Goal: Task Accomplishment & Management: Use online tool/utility

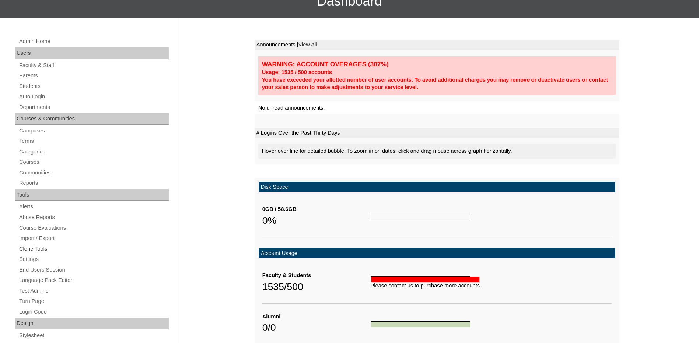
scroll to position [110, 0]
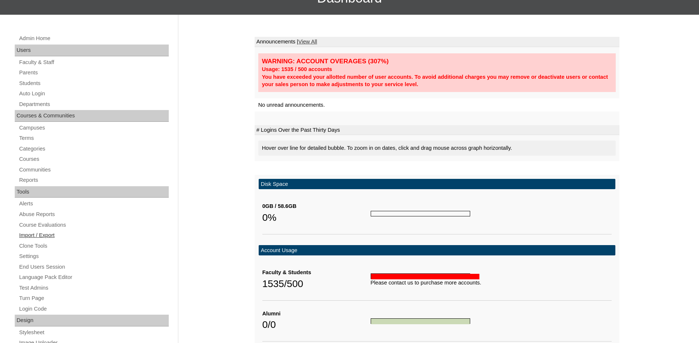
click at [53, 234] on link "Import / Export" at bounding box center [93, 235] width 150 height 9
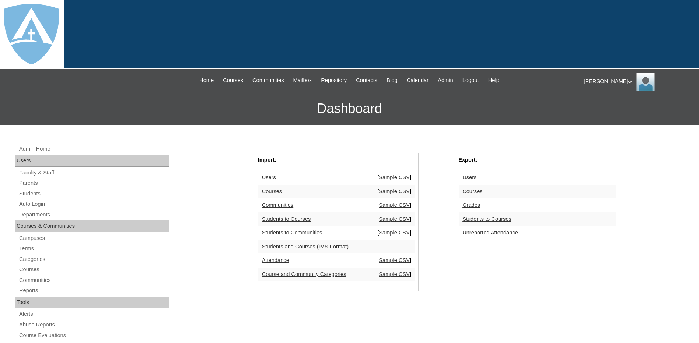
click at [497, 219] on link "Students to Courses" at bounding box center [486, 219] width 49 height 6
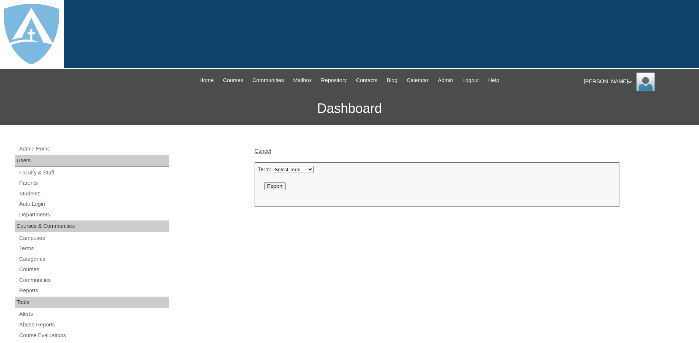
click at [278, 167] on select "Select Term 2025-2026 2024-2025 2023-2024 2022-2023" at bounding box center [293, 169] width 41 height 7
click at [273, 166] on select "Select Term 2025-2026 2024-2025 2023-2024 2022-2023" at bounding box center [293, 169] width 41 height 7
click at [274, 187] on input "Export" at bounding box center [274, 186] width 21 height 8
click at [300, 170] on select "Select Term 2025-2026 2024-2025 2023-2024 2022-2023" at bounding box center [293, 169] width 41 height 7
select select "51"
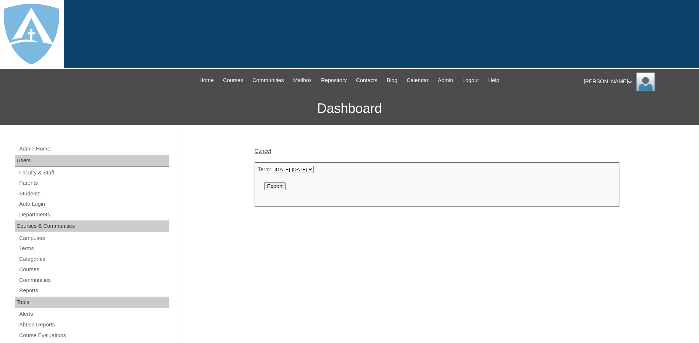
click at [273, 166] on select "Select Term 2025-2026 2024-2025 2023-2024 2022-2023" at bounding box center [293, 169] width 41 height 7
click at [264, 185] on input "Export" at bounding box center [274, 186] width 21 height 8
drag, startPoint x: 596, startPoint y: 81, endPoint x: 595, endPoint y: 87, distance: 5.9
click at [596, 81] on div "George My Profile My Settings Logout" at bounding box center [637, 82] width 108 height 18
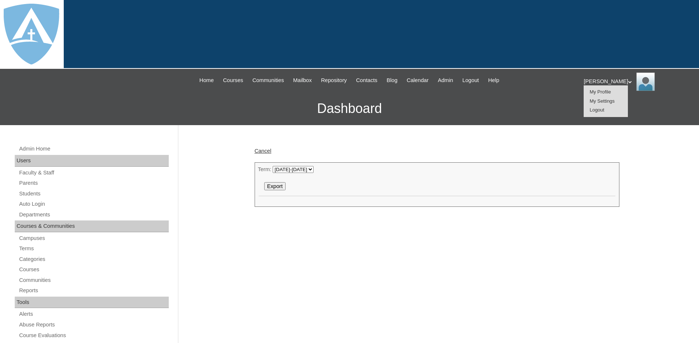
click at [592, 112] on span "Logout" at bounding box center [596, 110] width 15 height 6
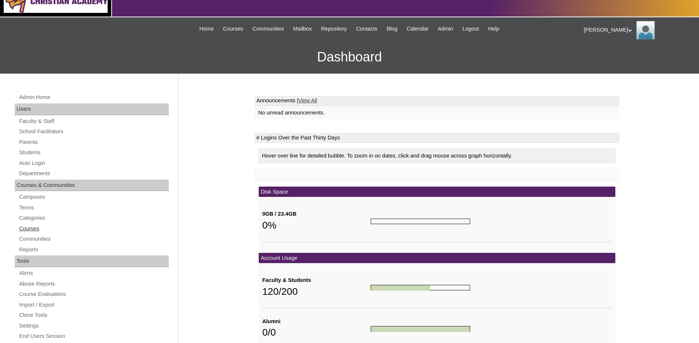
scroll to position [74, 0]
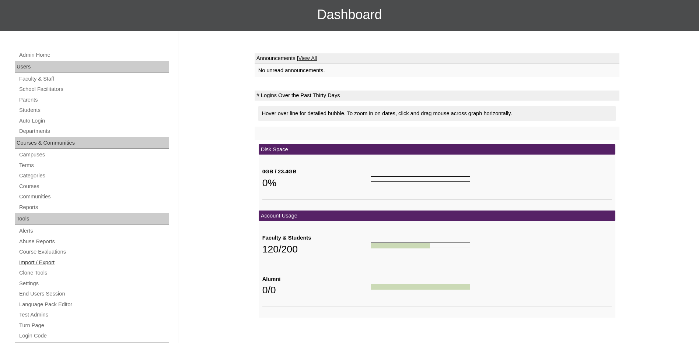
click at [40, 263] on link "Import / Export" at bounding box center [93, 262] width 150 height 9
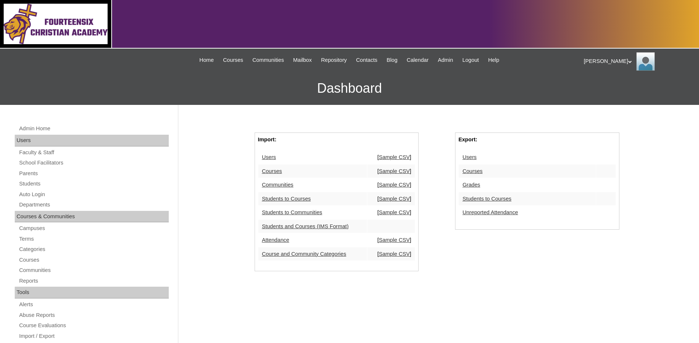
click at [486, 199] on link "Students to Courses" at bounding box center [486, 199] width 49 height 6
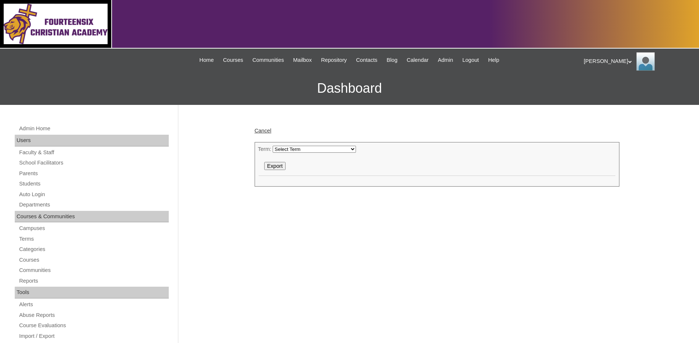
click at [304, 148] on select "Select Term 2025-2026 2024-2025 2025-2026 146" at bounding box center [314, 149] width 83 height 7
click at [273, 146] on select "Select Term 2025-2026 2024-2025 2025-2026 146" at bounding box center [314, 149] width 83 height 7
click at [277, 165] on input "Export" at bounding box center [274, 166] width 21 height 8
drag, startPoint x: 357, startPoint y: 192, endPoint x: 343, endPoint y: 183, distance: 17.2
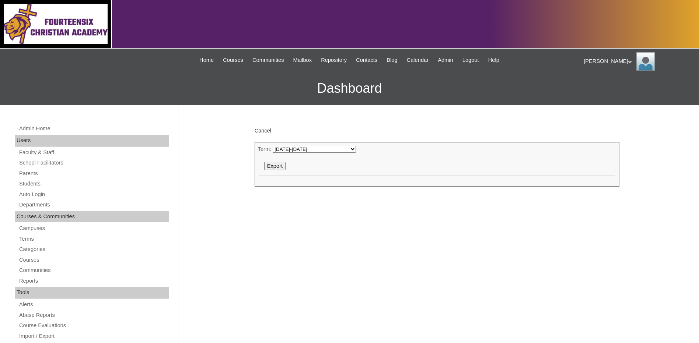
click at [290, 148] on select "Select Term 2025-2026 2024-2025 2025-2026 146" at bounding box center [314, 149] width 83 height 7
select select "51"
click at [273, 146] on select "Select Term 2025-2026 2024-2025 2025-2026 146" at bounding box center [314, 149] width 83 height 7
click at [281, 164] on input "Export" at bounding box center [274, 166] width 21 height 8
drag, startPoint x: 479, startPoint y: 111, endPoint x: 485, endPoint y: 110, distance: 6.0
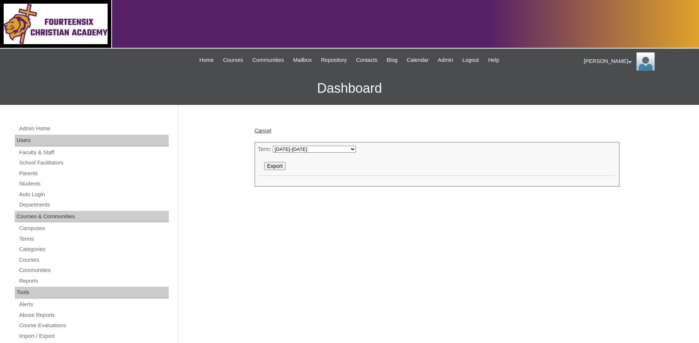
click at [594, 56] on div "George My Profile My Settings Logout" at bounding box center [637, 61] width 108 height 18
click at [596, 88] on span "Logout" at bounding box center [596, 90] width 15 height 6
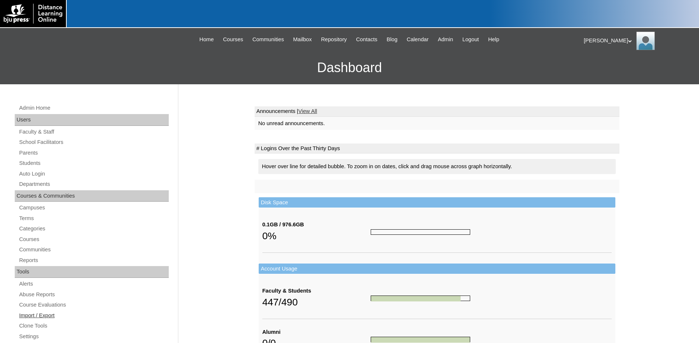
click at [44, 312] on link "Import / Export" at bounding box center [93, 315] width 150 height 9
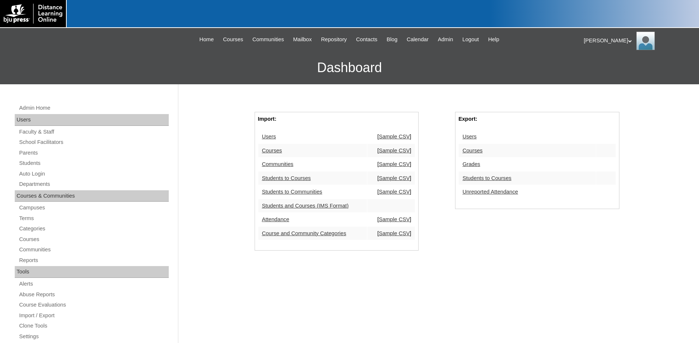
click at [488, 181] on link "Students to Courses" at bounding box center [486, 178] width 49 height 6
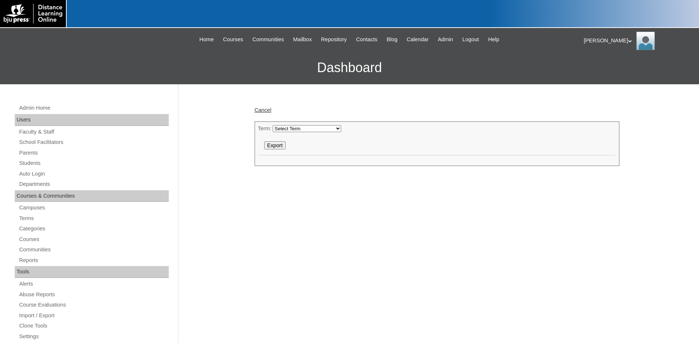
drag, startPoint x: 318, startPoint y: 127, endPoint x: 314, endPoint y: 131, distance: 6.0
click at [318, 127] on select "Select Term 2025-2026 2024-2025 2023-2024 2022-2023 2021-2022 2020-2021 2019-20…" at bounding box center [307, 128] width 69 height 7
click at [273, 125] on select "Select Term 2025-2026 2024-2025 2023-2024 2022-2023 2021-2022 2020-2021 2019-20…" at bounding box center [307, 128] width 69 height 7
click at [273, 145] on input "Export" at bounding box center [274, 145] width 21 height 8
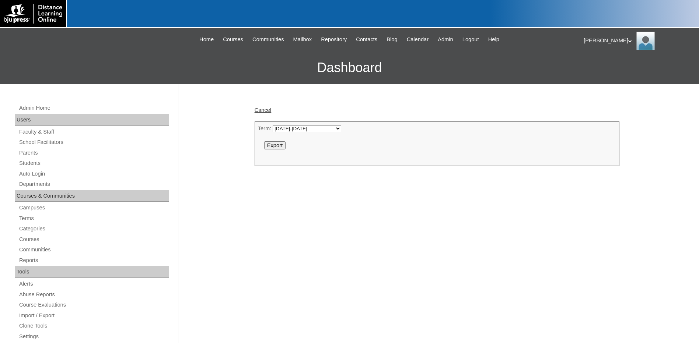
click at [290, 129] on select "Select Term 2025-2026 2024-2025 2023-2024 2022-2023 2021-2022 2020-2021 2019-20…" at bounding box center [307, 128] width 69 height 7
select select "51"
click at [273, 125] on select "Select Term 2025-2026 2024-2025 2023-2024 2022-2023 2021-2022 2020-2021 2019-20…" at bounding box center [307, 128] width 69 height 7
click at [281, 145] on input "Export" at bounding box center [274, 145] width 21 height 8
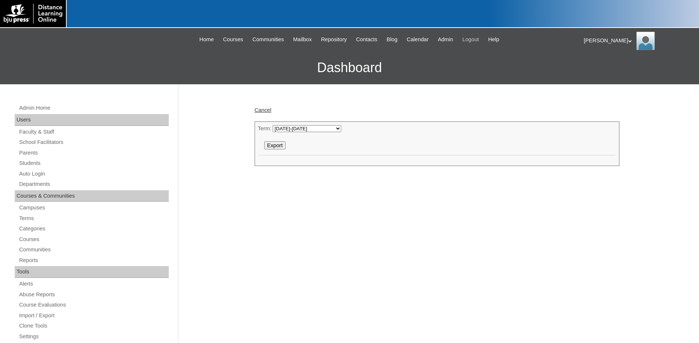
click at [473, 41] on span "Logout" at bounding box center [470, 39] width 17 height 8
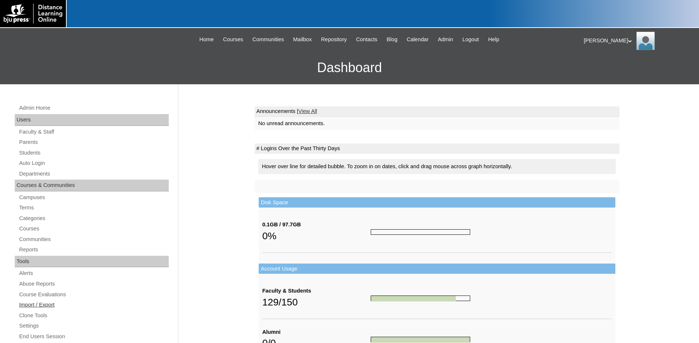
click at [50, 306] on link "Import / Export" at bounding box center [93, 305] width 150 height 9
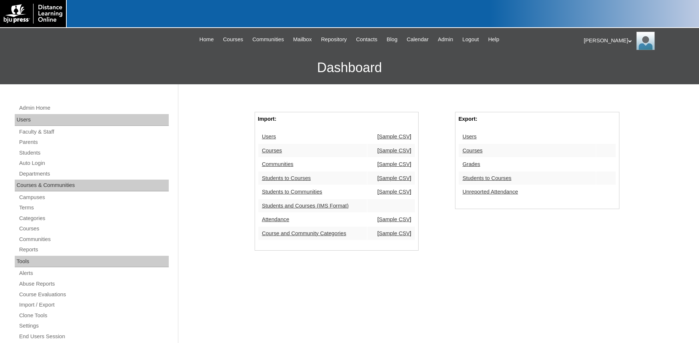
click at [470, 177] on link "Students to Courses" at bounding box center [486, 178] width 49 height 6
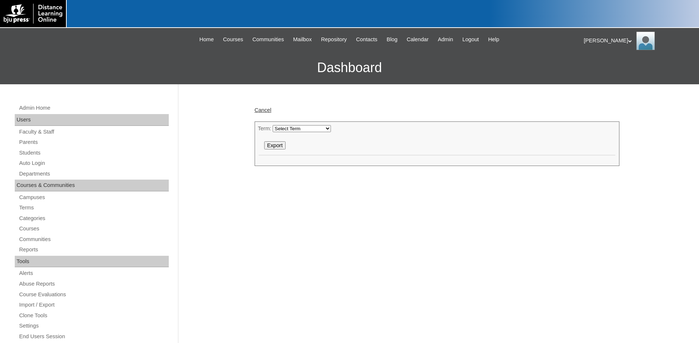
click at [291, 130] on select "Select Term [DATE]-[DATE] [DATE]-[DATE] [DATE]-[DATE] [DATE]-[DATE] [DATE]-[DAT…" at bounding box center [302, 128] width 58 height 7
click at [273, 125] on select "Select Term [DATE]-[DATE] [DATE]-[DATE] [DATE]-[DATE] [DATE]-[DATE] [DATE]-[DAT…" at bounding box center [302, 128] width 58 height 7
click at [273, 148] on input "Export" at bounding box center [274, 145] width 21 height 8
drag, startPoint x: 303, startPoint y: 196, endPoint x: 306, endPoint y: 124, distance: 72.2
click at [303, 196] on div "Cancel Term: Select Term [DATE]-[DATE] [DATE]-[DATE] [DATE]-[DATE] [DATE]-[DATE…" at bounding box center [435, 345] width 368 height 493
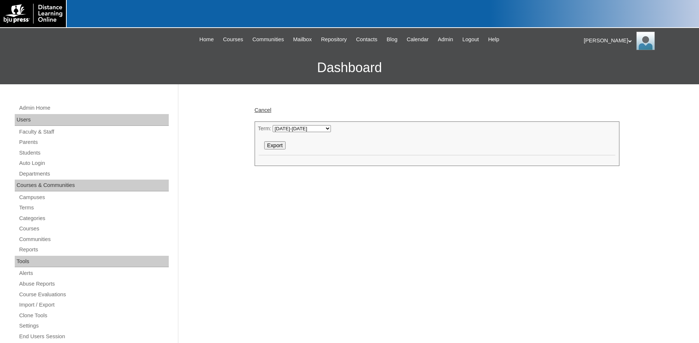
drag, startPoint x: 308, startPoint y: 127, endPoint x: 305, endPoint y: 130, distance: 4.2
click at [308, 127] on select "Select Term 2025-2026 2024-2025 2023-2024 2022-2023 2021-2022 2020-2021 2019-20…" at bounding box center [302, 128] width 58 height 7
select select "51"
click at [273, 125] on select "Select Term 2025-2026 2024-2025 2023-2024 2022-2023 2021-2022 2020-2021 2019-20…" at bounding box center [302, 128] width 58 height 7
click at [276, 145] on input "Export" at bounding box center [274, 145] width 21 height 8
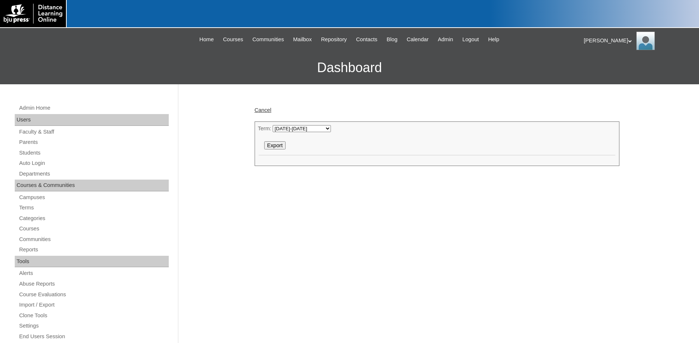
click at [333, 200] on div "Cancel Term: Select Term 2025-2026 2024-2025 2023-2024 2022-2023 2021-2022 2020…" at bounding box center [435, 345] width 368 height 493
click at [448, 37] on span "Admin" at bounding box center [445, 39] width 15 height 8
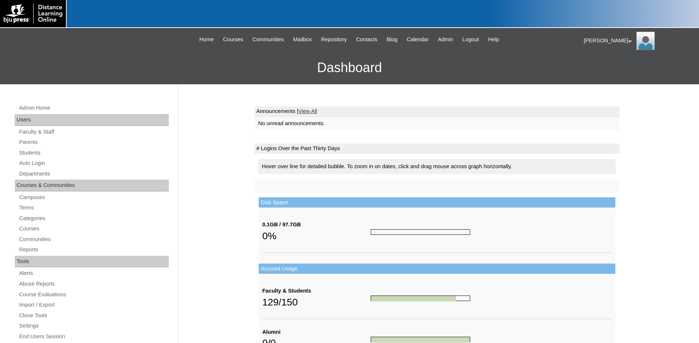
click at [460, 75] on h3 "Dashboard" at bounding box center [349, 67] width 691 height 33
click at [593, 40] on div "[PERSON_NAME] My Profile My Settings Logout" at bounding box center [637, 41] width 108 height 18
click at [596, 66] on span "Logout" at bounding box center [596, 69] width 15 height 6
